Goal: Find specific page/section

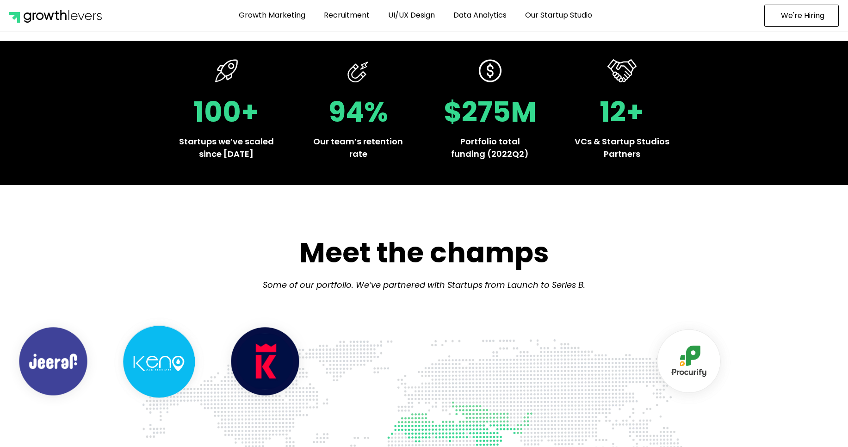
scroll to position [76, 0]
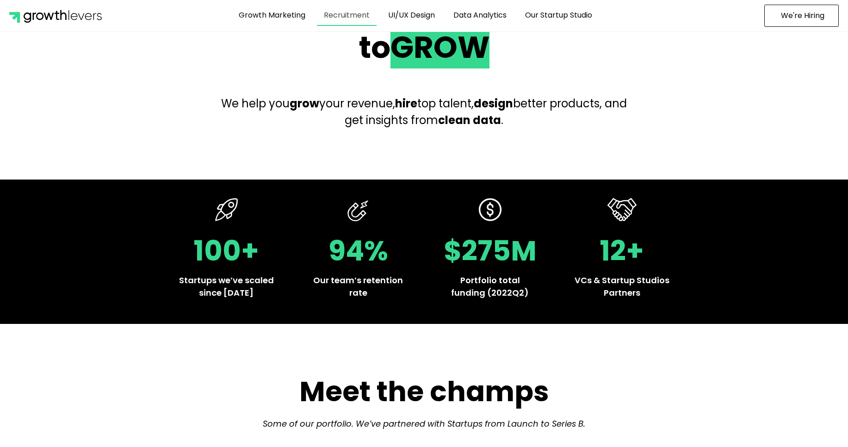
click at [341, 12] on link "Recruitment" at bounding box center [347, 15] width 60 height 21
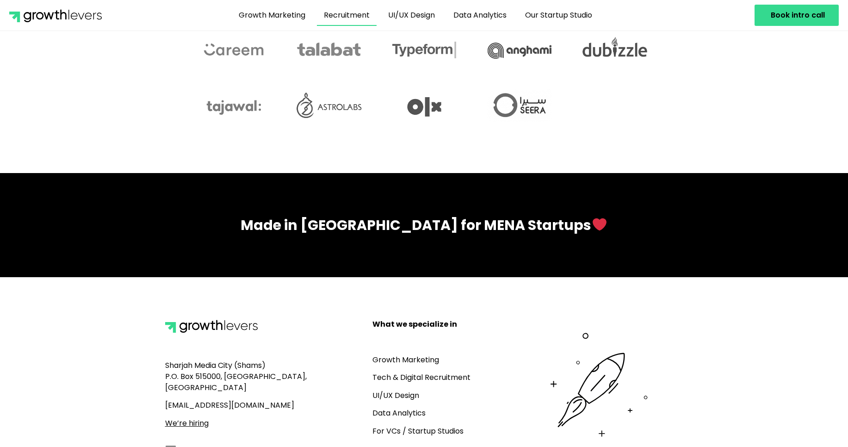
scroll to position [2708, 0]
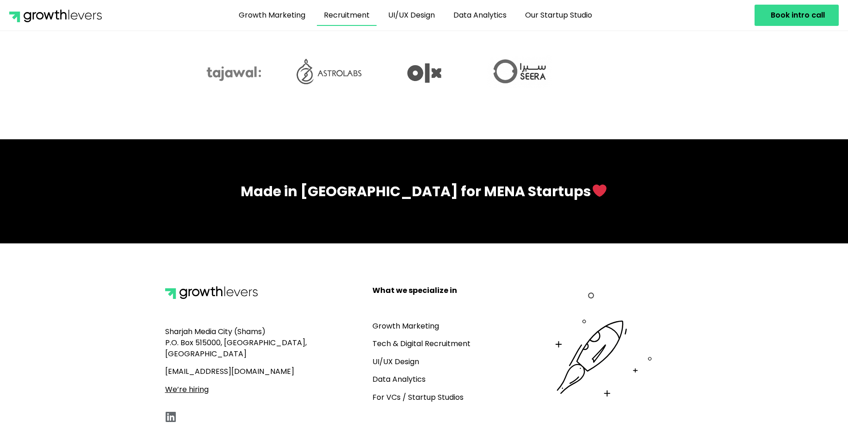
click at [169, 411] on icon at bounding box center [171, 417] width 12 height 12
click at [194, 384] on u "We’re hiring" at bounding box center [186, 389] width 43 height 11
